Goal: Download file/media

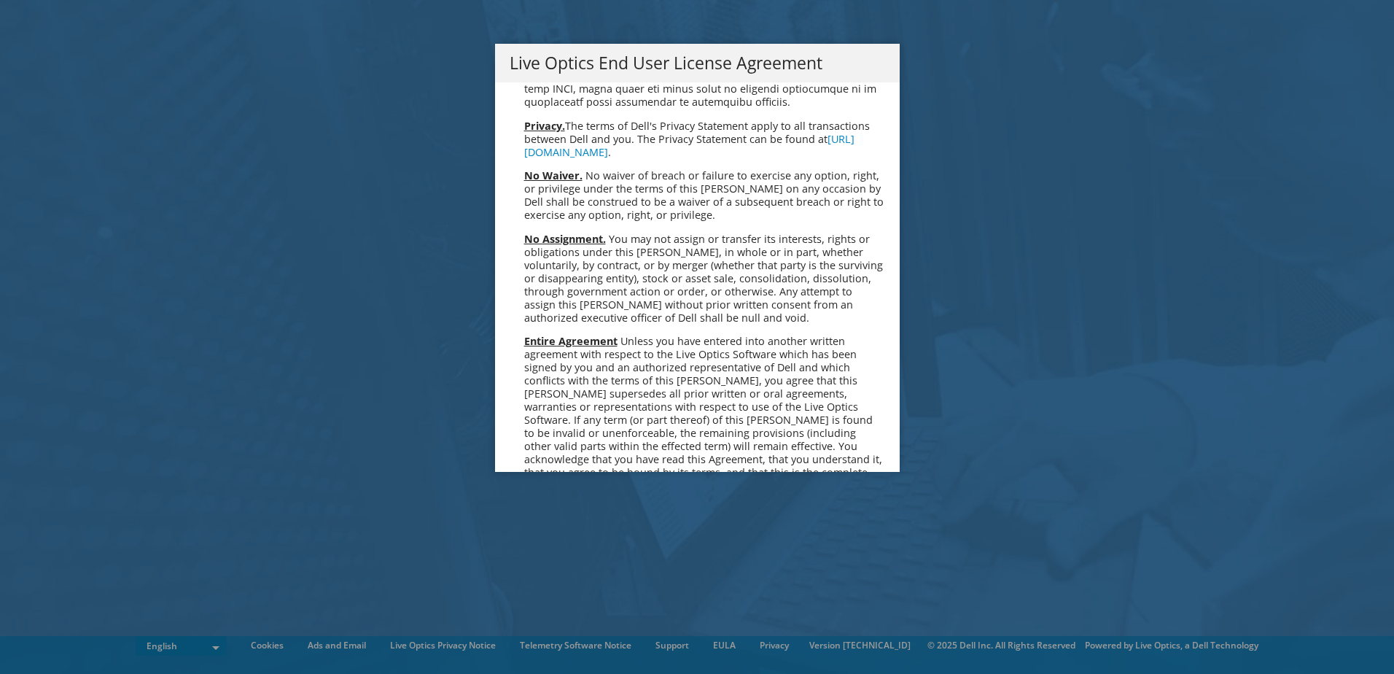
scroll to position [5513, 0]
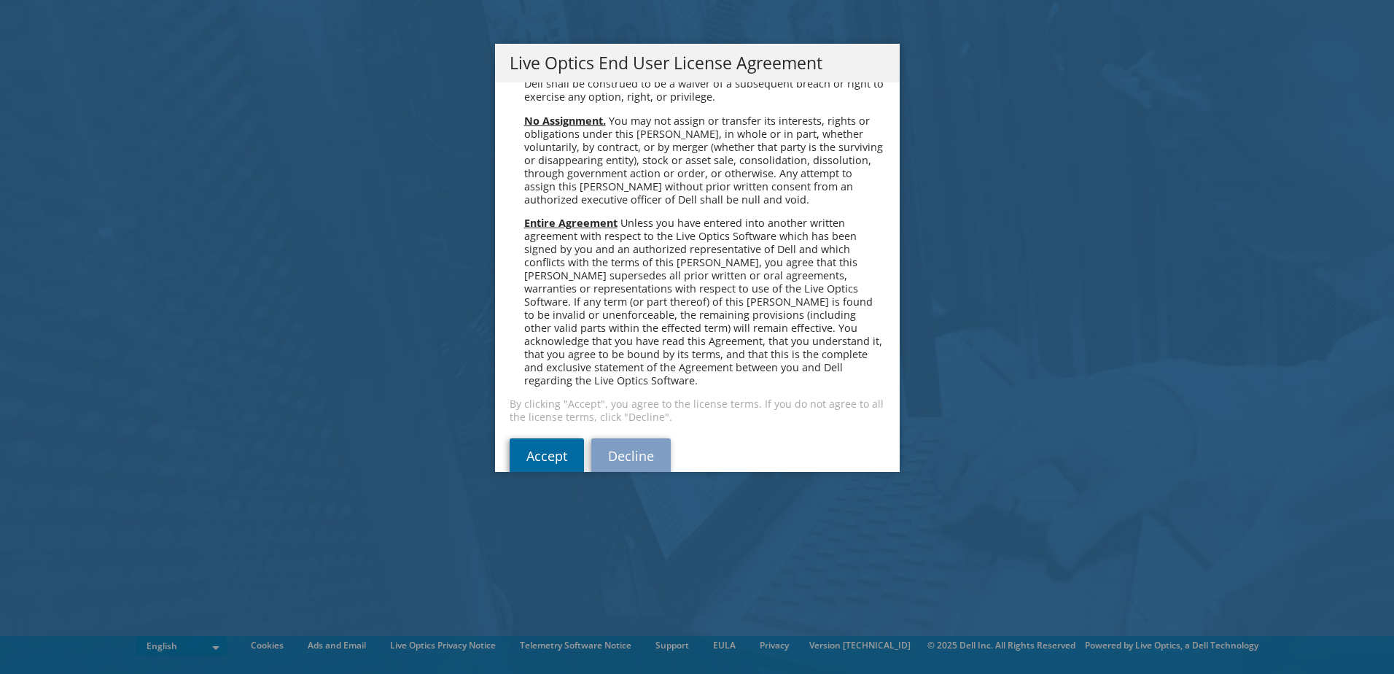
click at [537, 438] on link "Accept" at bounding box center [547, 455] width 74 height 35
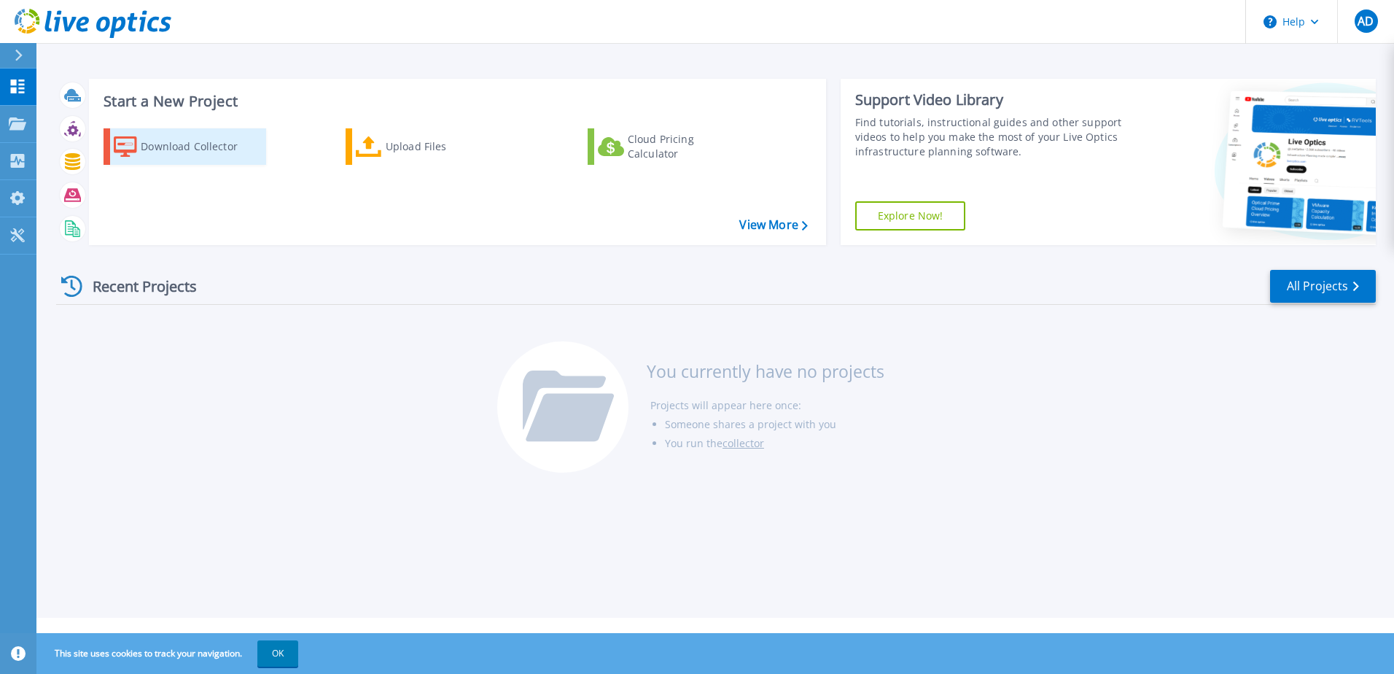
click at [174, 149] on div "Download Collector" at bounding box center [199, 146] width 117 height 29
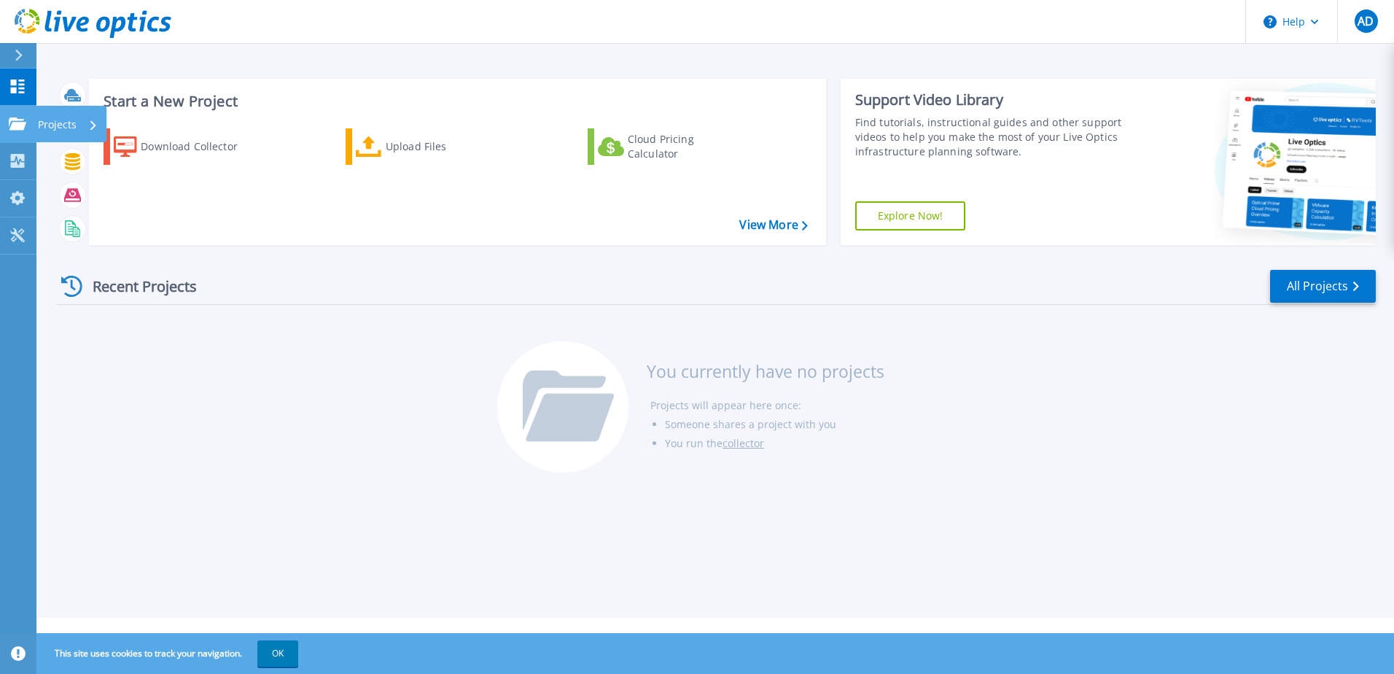
click at [17, 125] on icon at bounding box center [17, 123] width 17 height 12
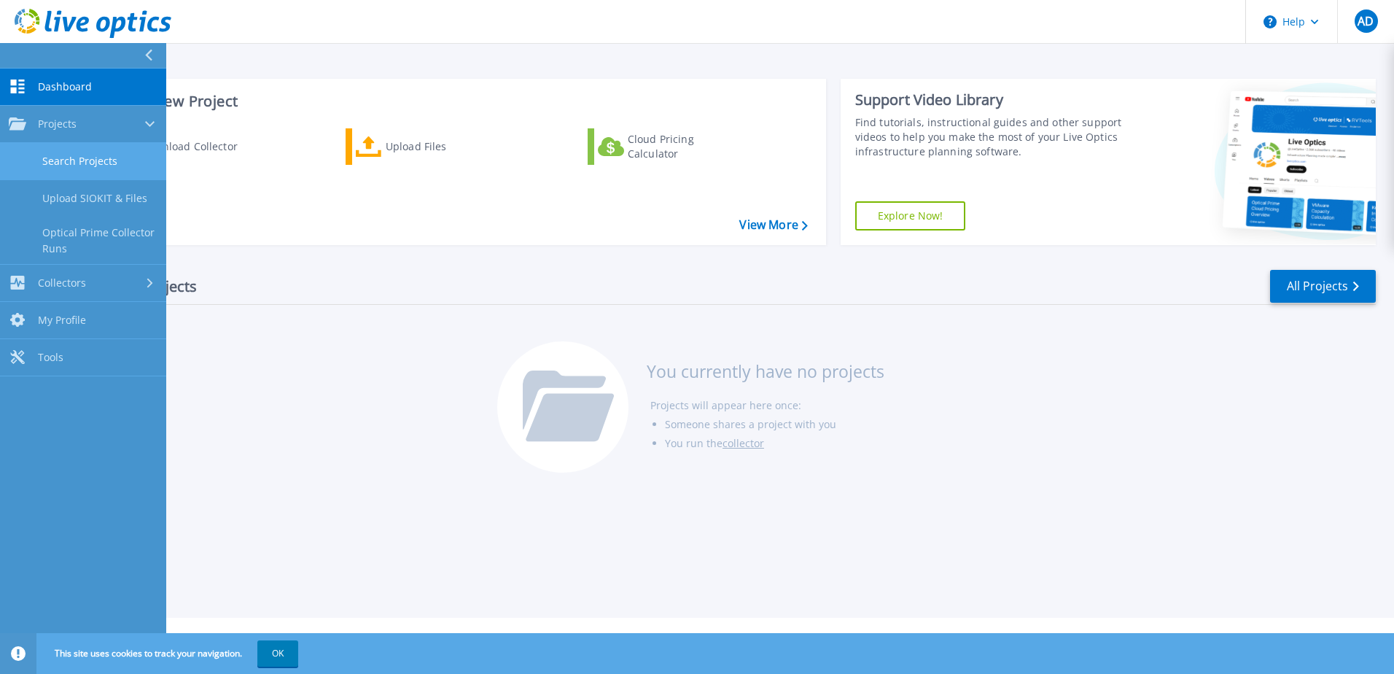
click at [70, 160] on link "Search Projects" at bounding box center [83, 161] width 166 height 37
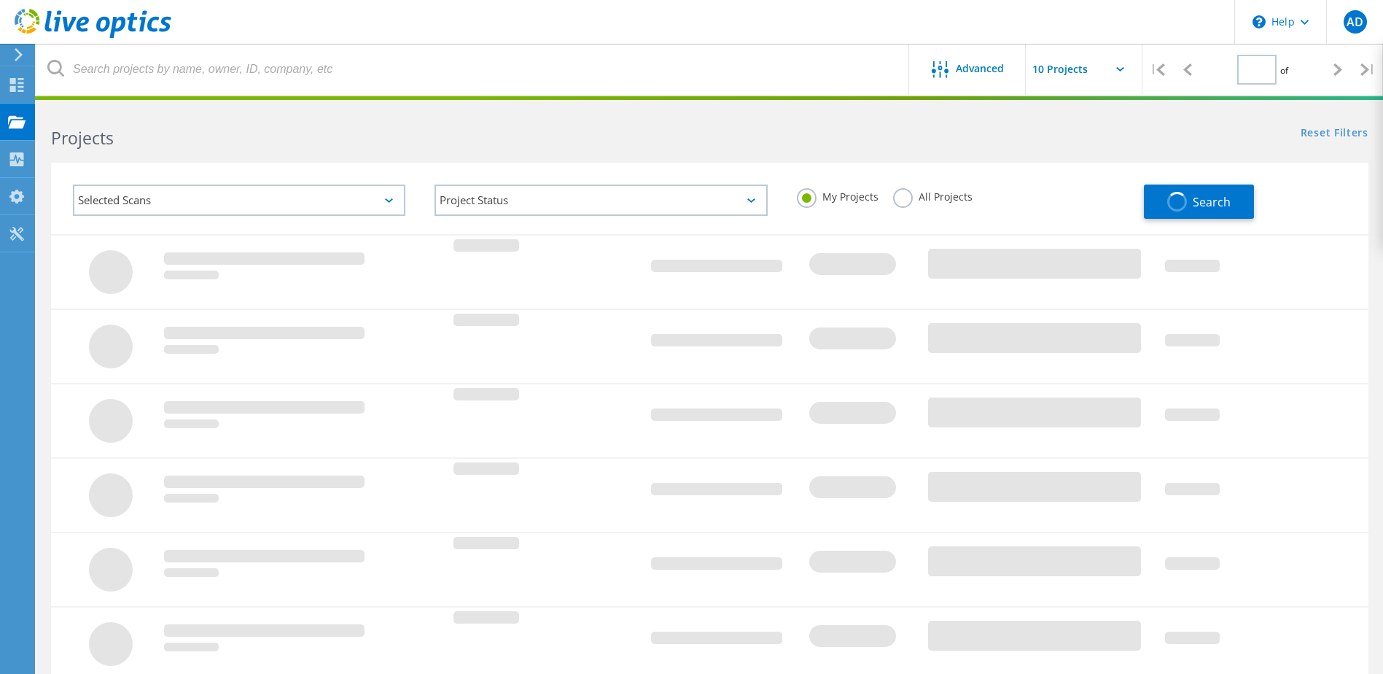
type input "1"
